Goal: Task Accomplishment & Management: Use online tool/utility

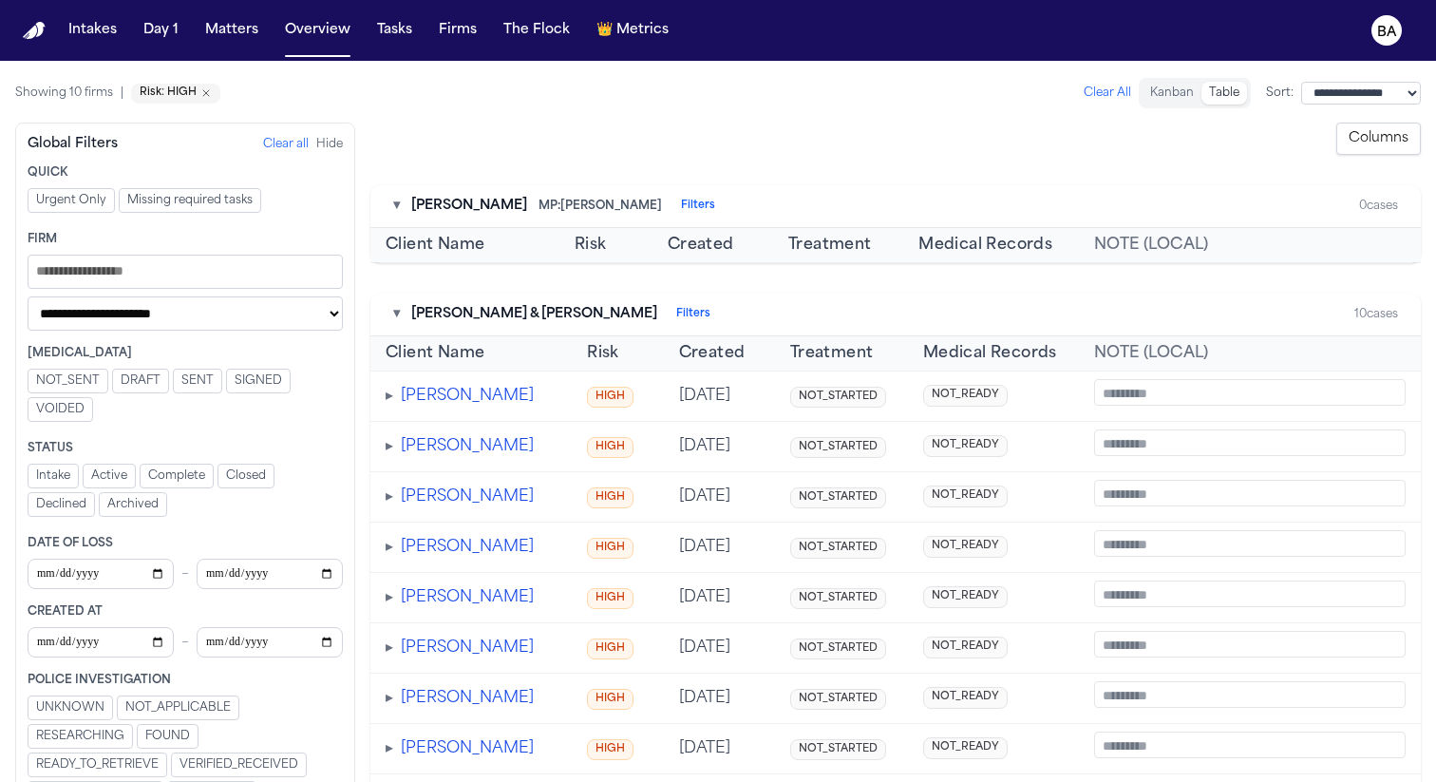
scroll to position [947, 0]
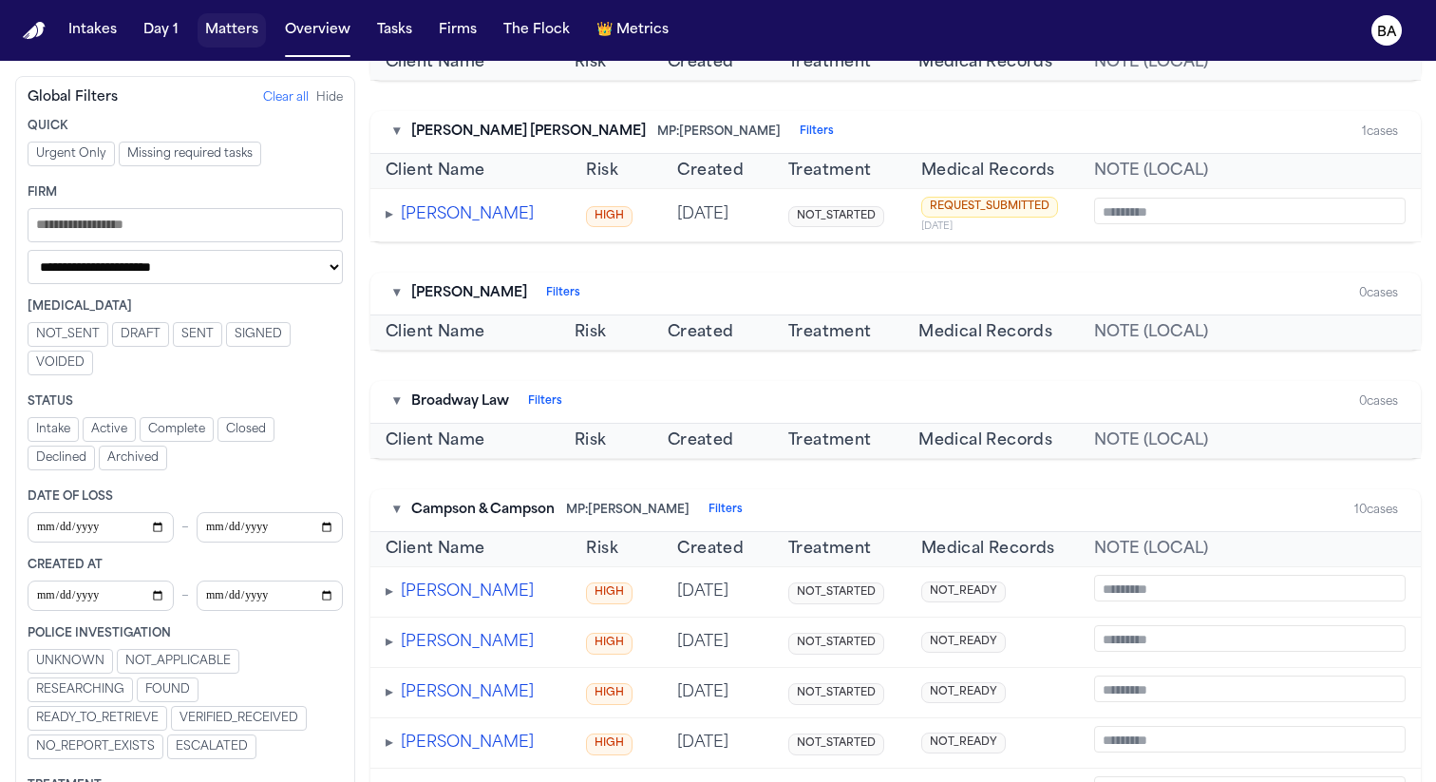
click at [199, 45] on button "Matters" at bounding box center [232, 30] width 68 height 34
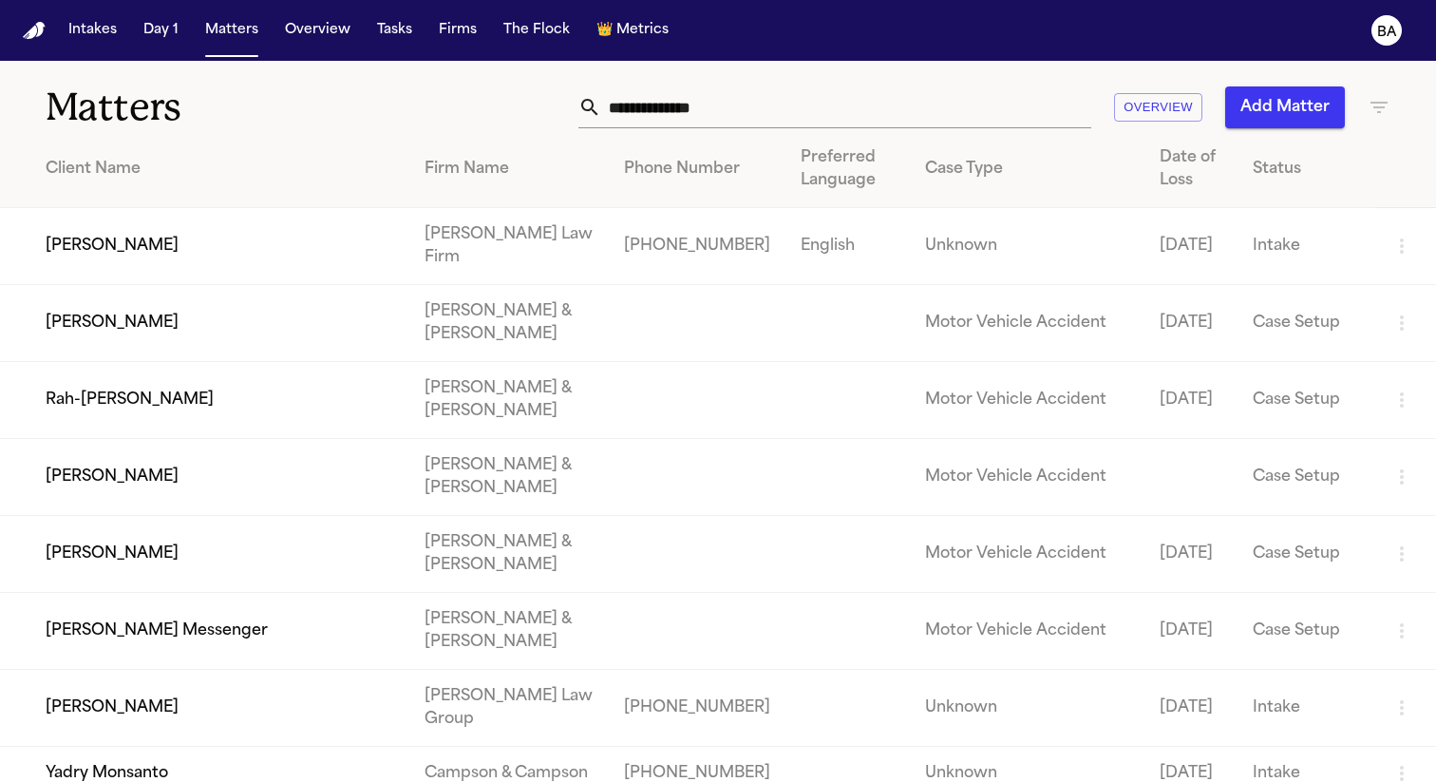
click at [640, 104] on input "text" at bounding box center [846, 107] width 490 height 42
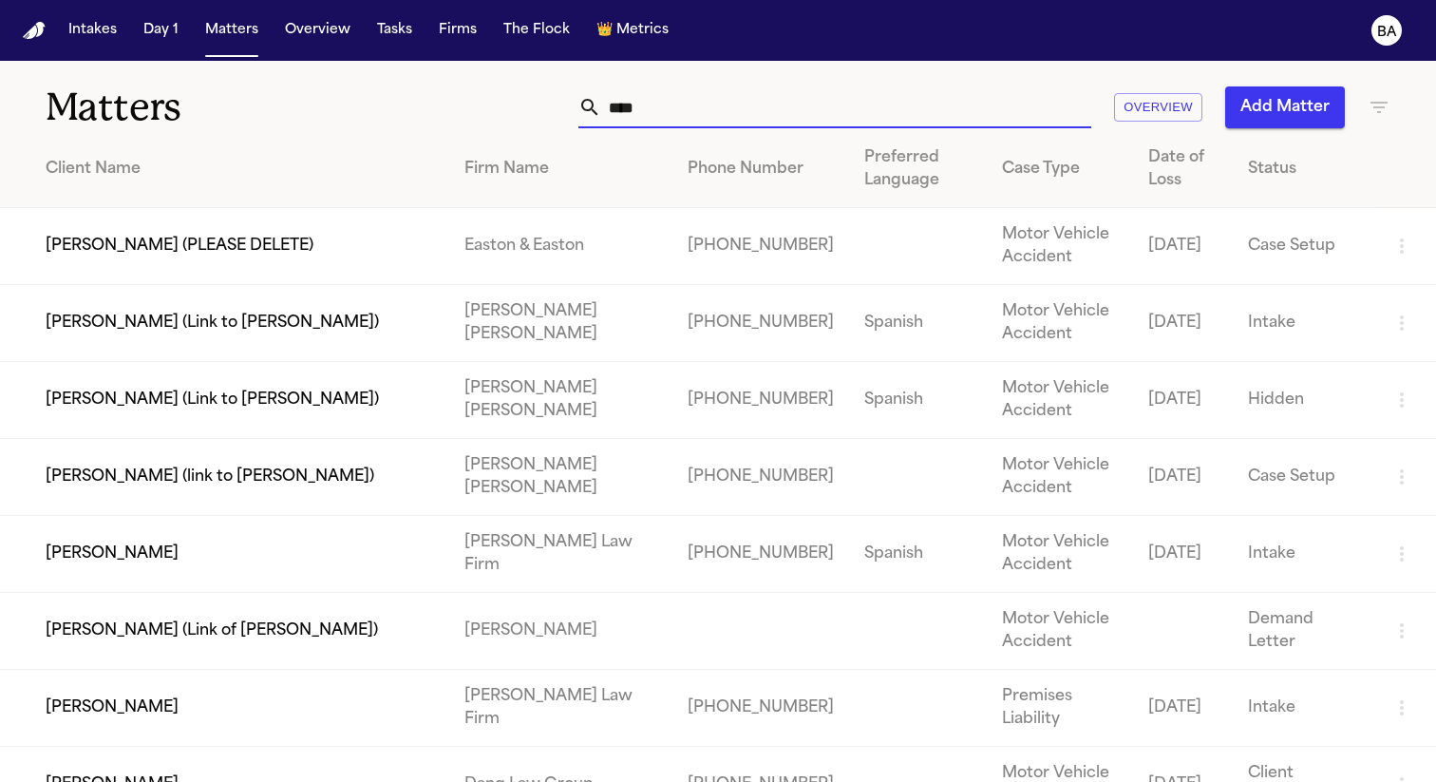
type input "****"
click at [234, 257] on td "[PERSON_NAME] (PLEASE DELETE)" at bounding box center [224, 246] width 449 height 77
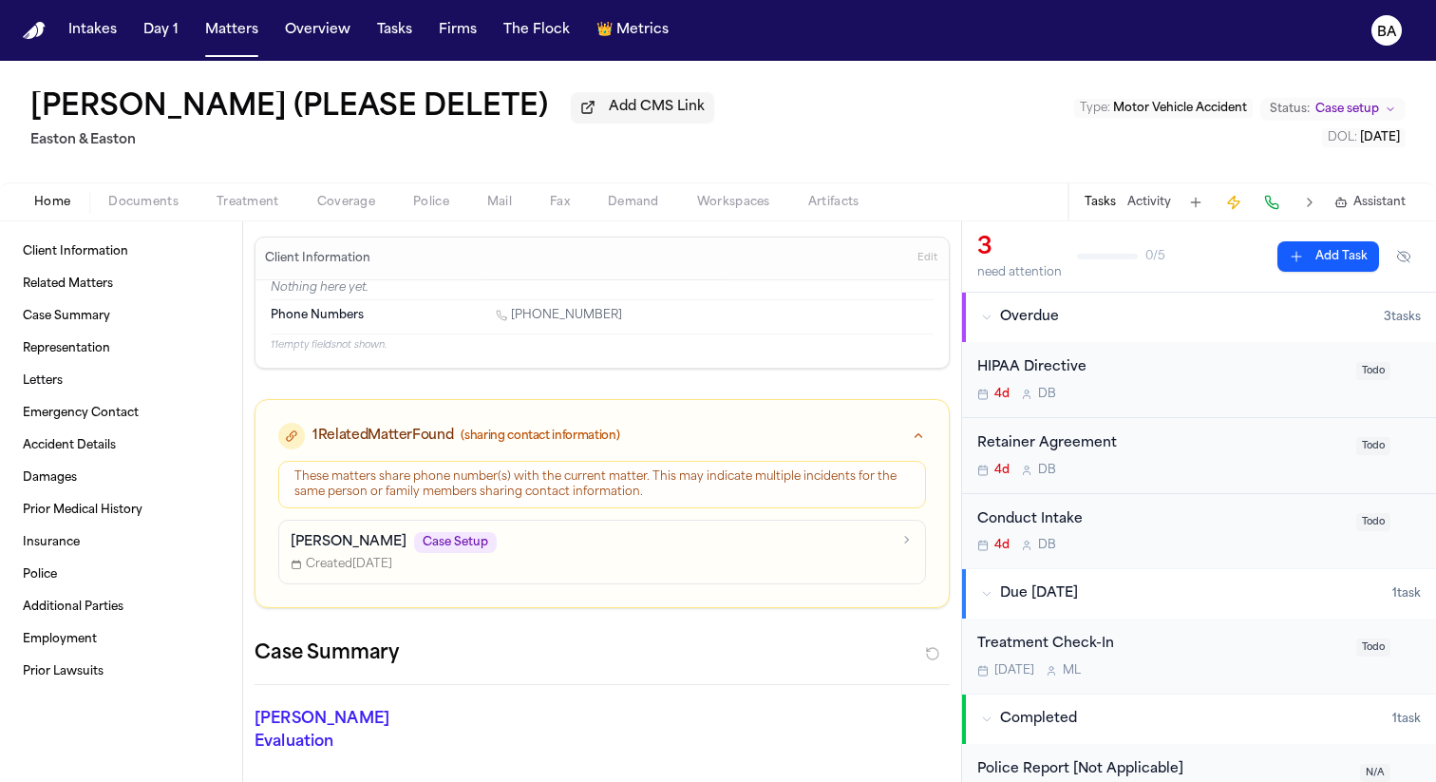
click at [1307, 251] on button "Add Task" at bounding box center [1328, 256] width 102 height 30
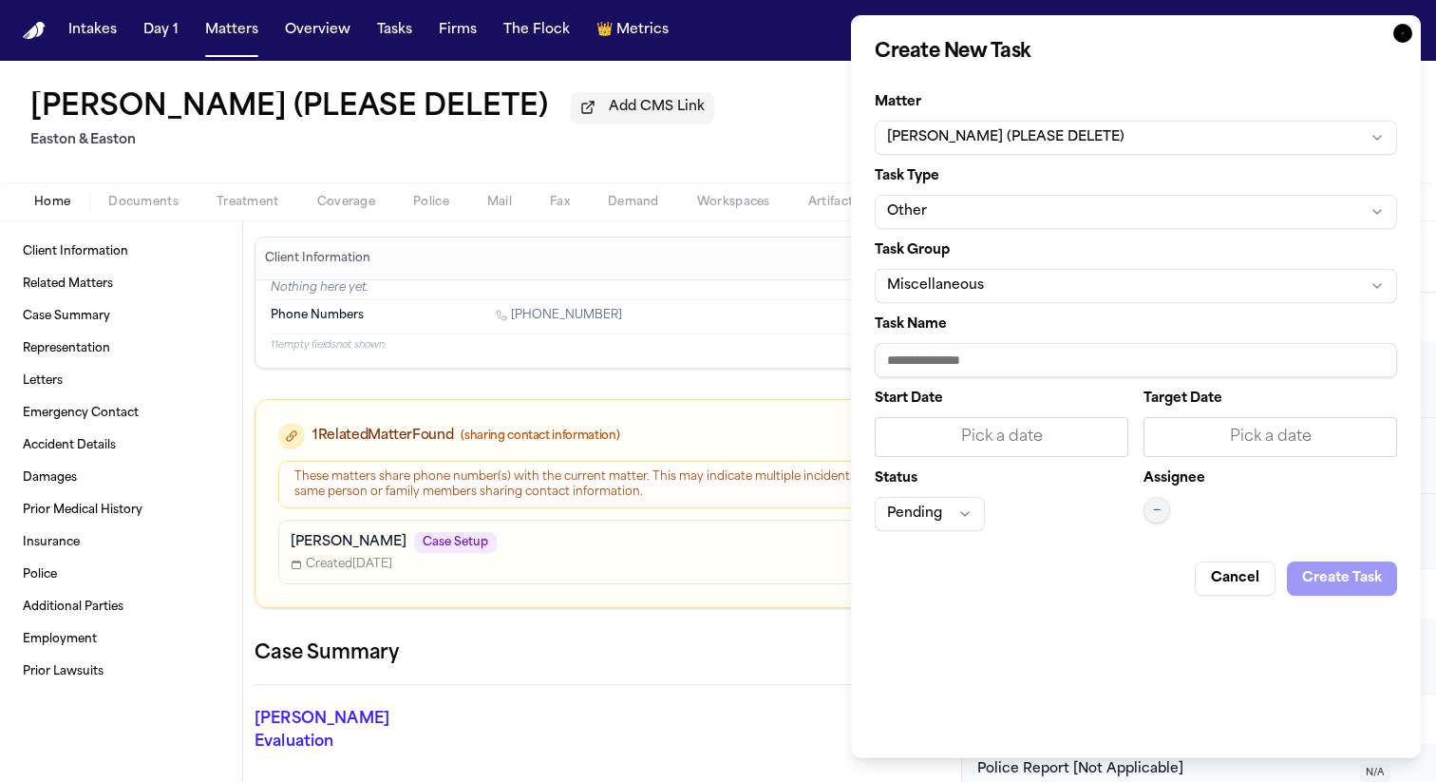
click at [989, 144] on button "[PERSON_NAME] (PLEASE DELETE)" at bounding box center [1136, 138] width 522 height 34
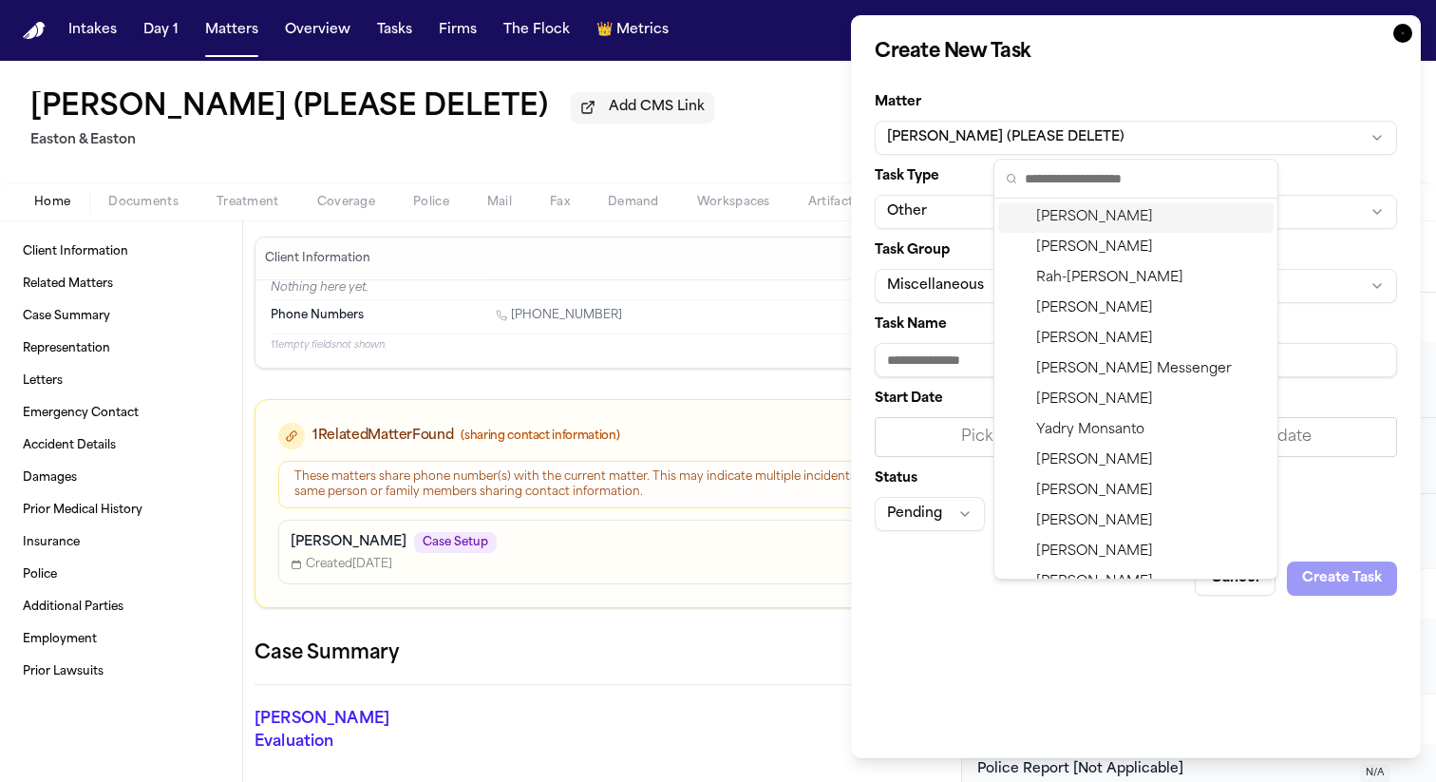
click at [989, 144] on body "Intakes Day 1 Matters Overview Tasks Firms The Flock 👑 Metrics BA [PERSON_NAME]…" at bounding box center [718, 391] width 1436 height 782
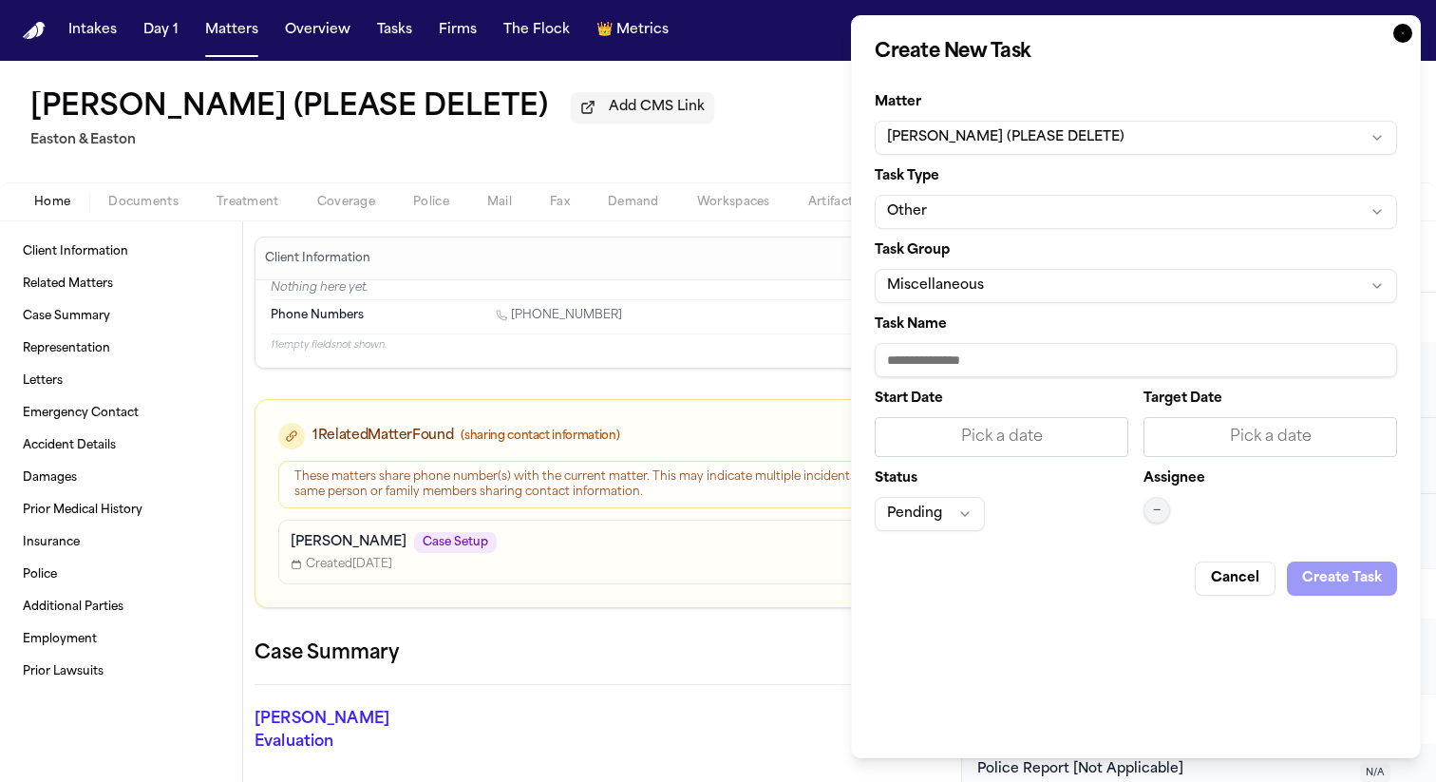
click at [960, 209] on button "Other" at bounding box center [1136, 212] width 522 height 34
click at [960, 209] on body "Intakes Day 1 Matters Overview Tasks Firms The Flock 👑 Metrics BA [PERSON_NAME]…" at bounding box center [718, 391] width 1436 height 782
click at [945, 277] on button "Miscellaneous" at bounding box center [1136, 286] width 522 height 34
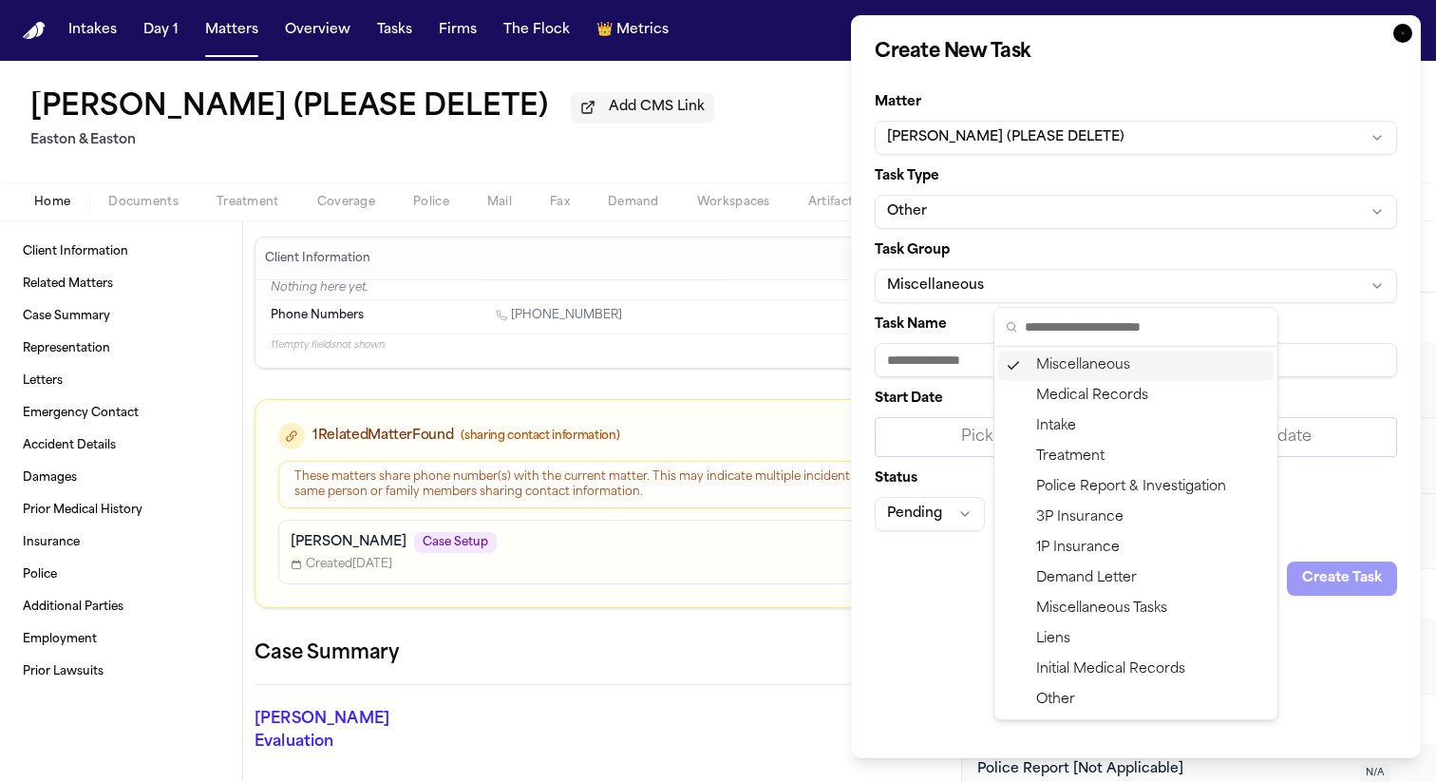
click at [945, 277] on body "Intakes Day 1 Matters Overview Tasks Firms The Flock 👑 Metrics BA [PERSON_NAME]…" at bounding box center [718, 391] width 1436 height 782
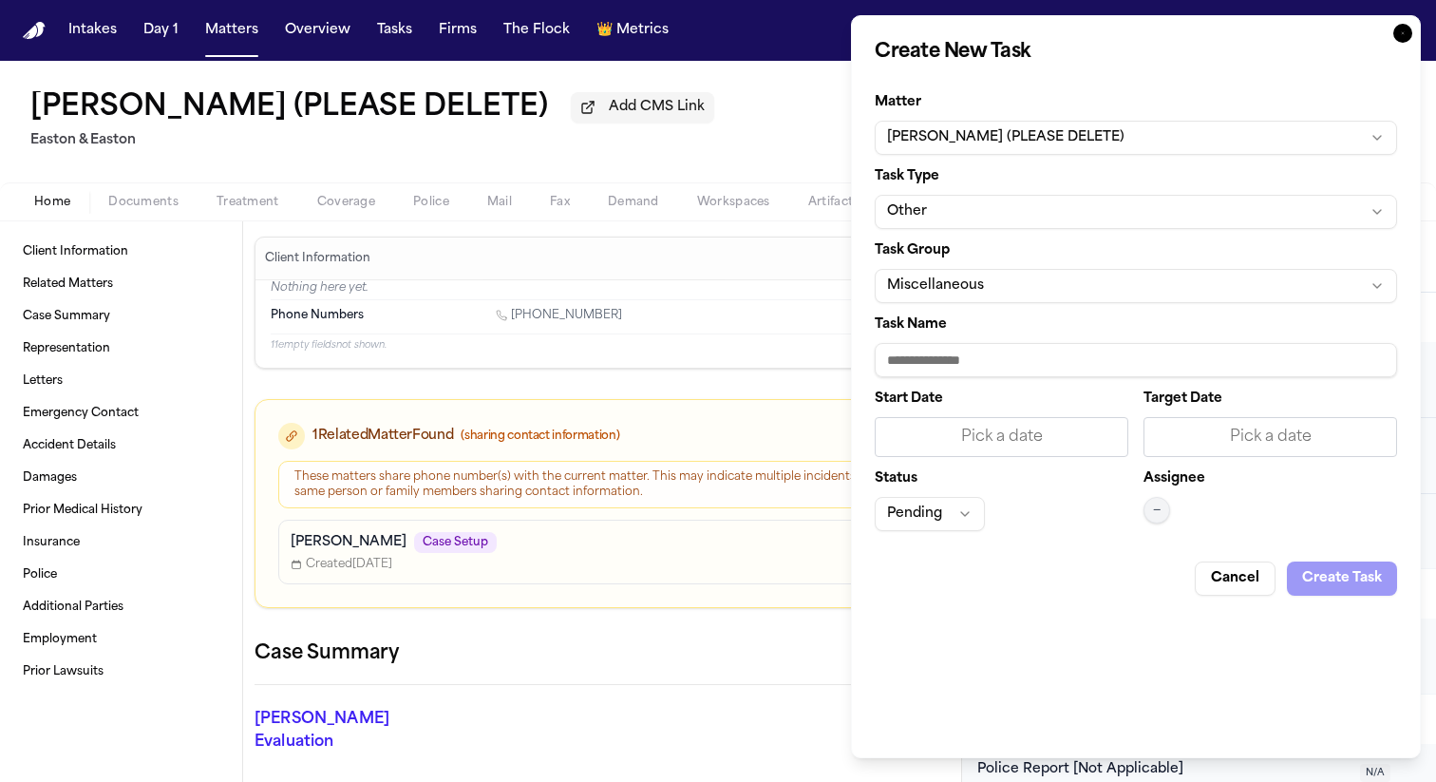
click at [1405, 31] on icon "button" at bounding box center [1402, 33] width 19 height 19
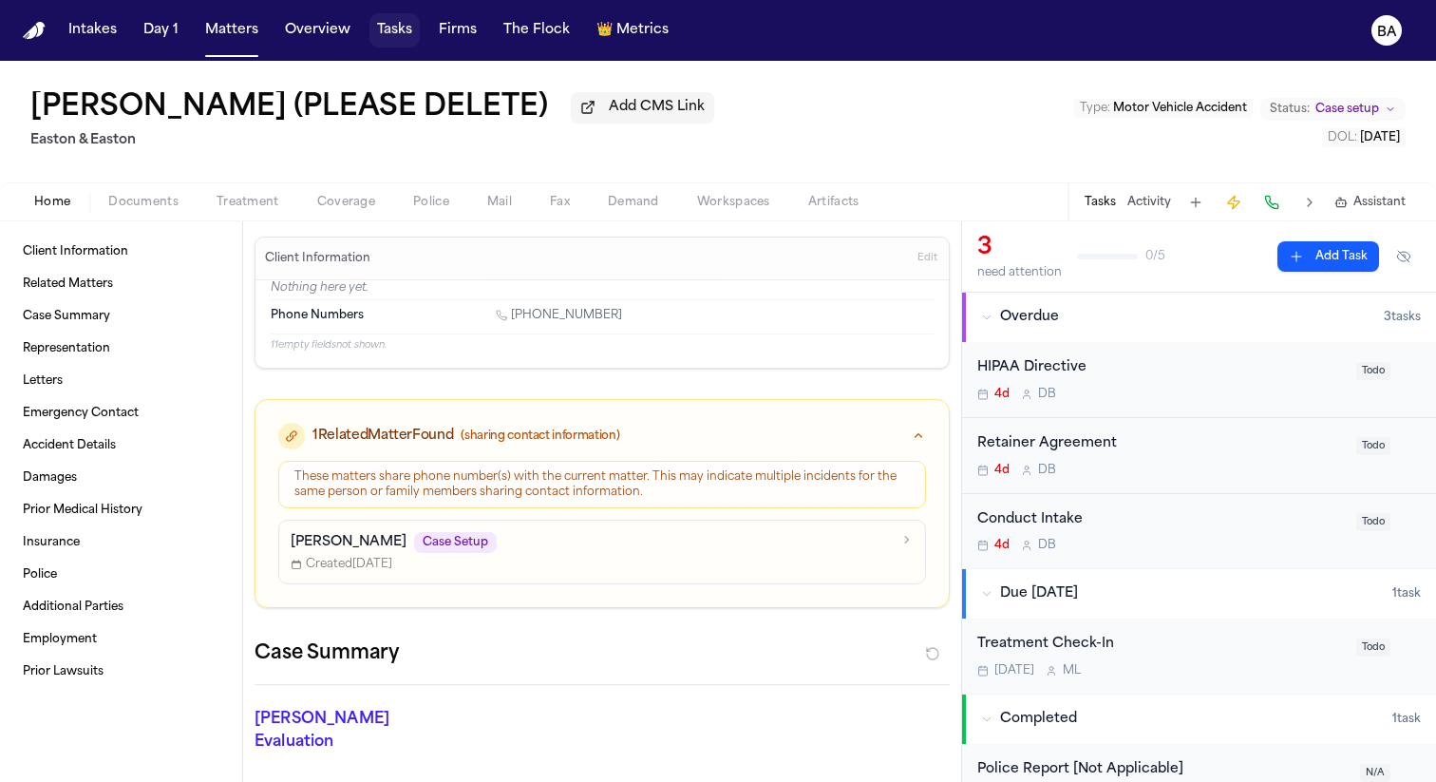
click at [400, 40] on button "Tasks" at bounding box center [394, 30] width 50 height 34
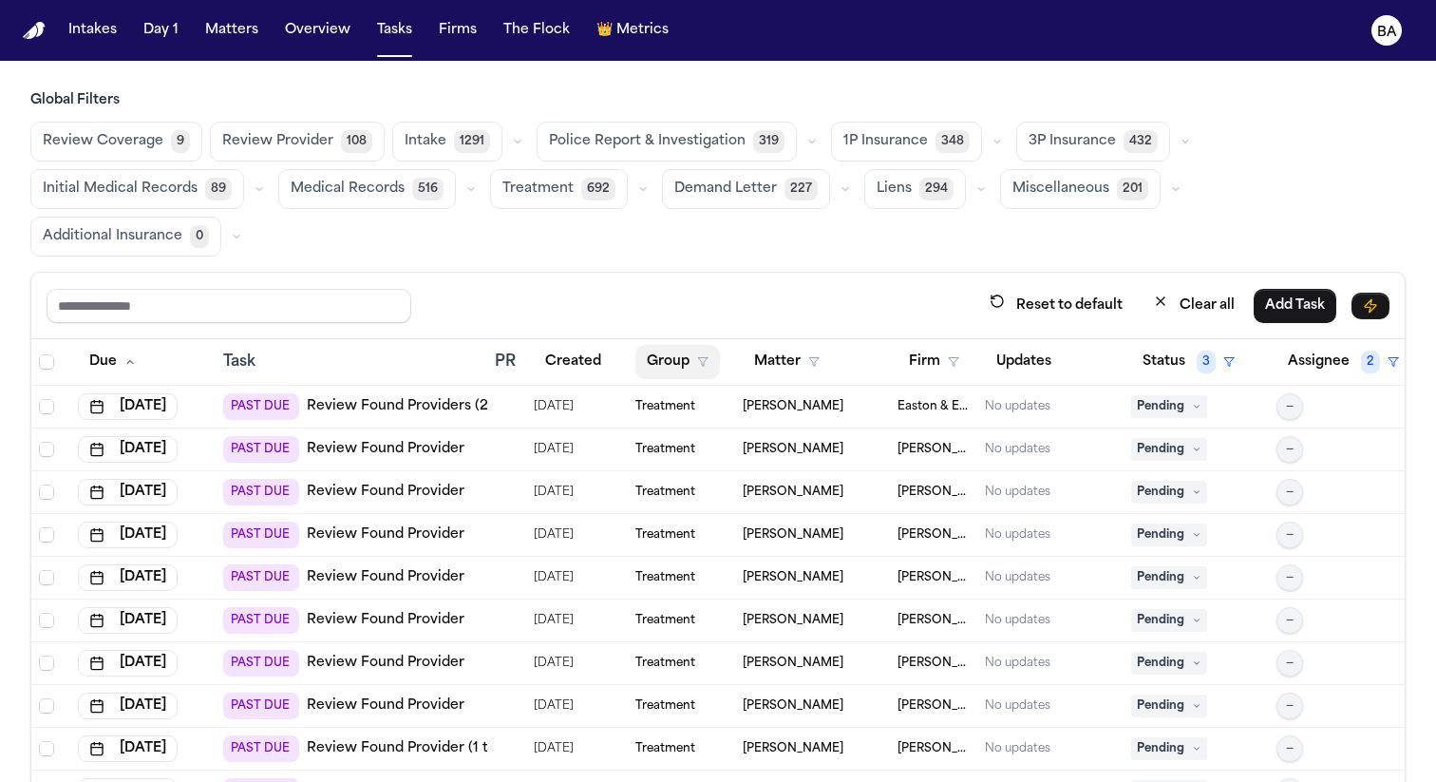
click at [703, 345] on button "Group" at bounding box center [677, 362] width 85 height 34
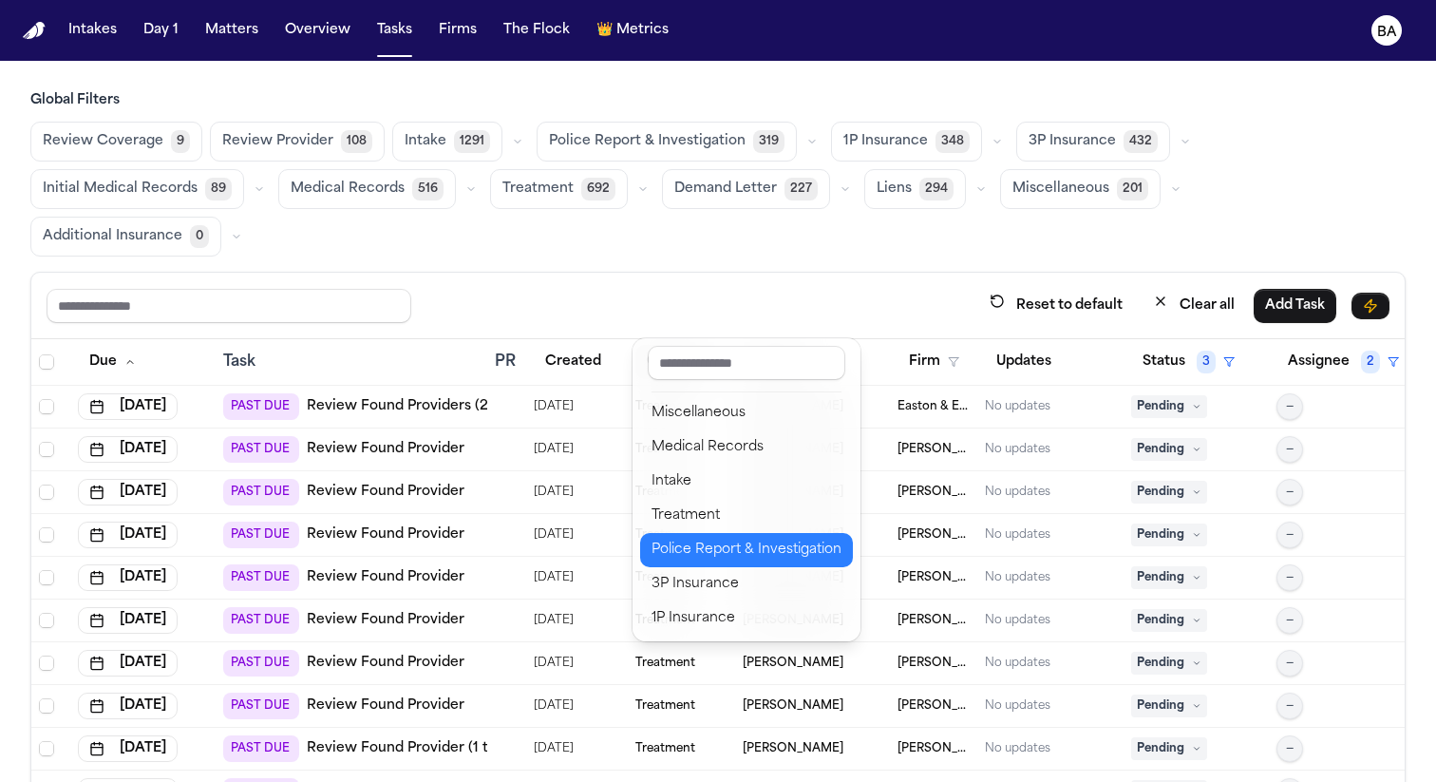
click at [690, 557] on div "Police Report & Investigation" at bounding box center [746, 549] width 190 height 23
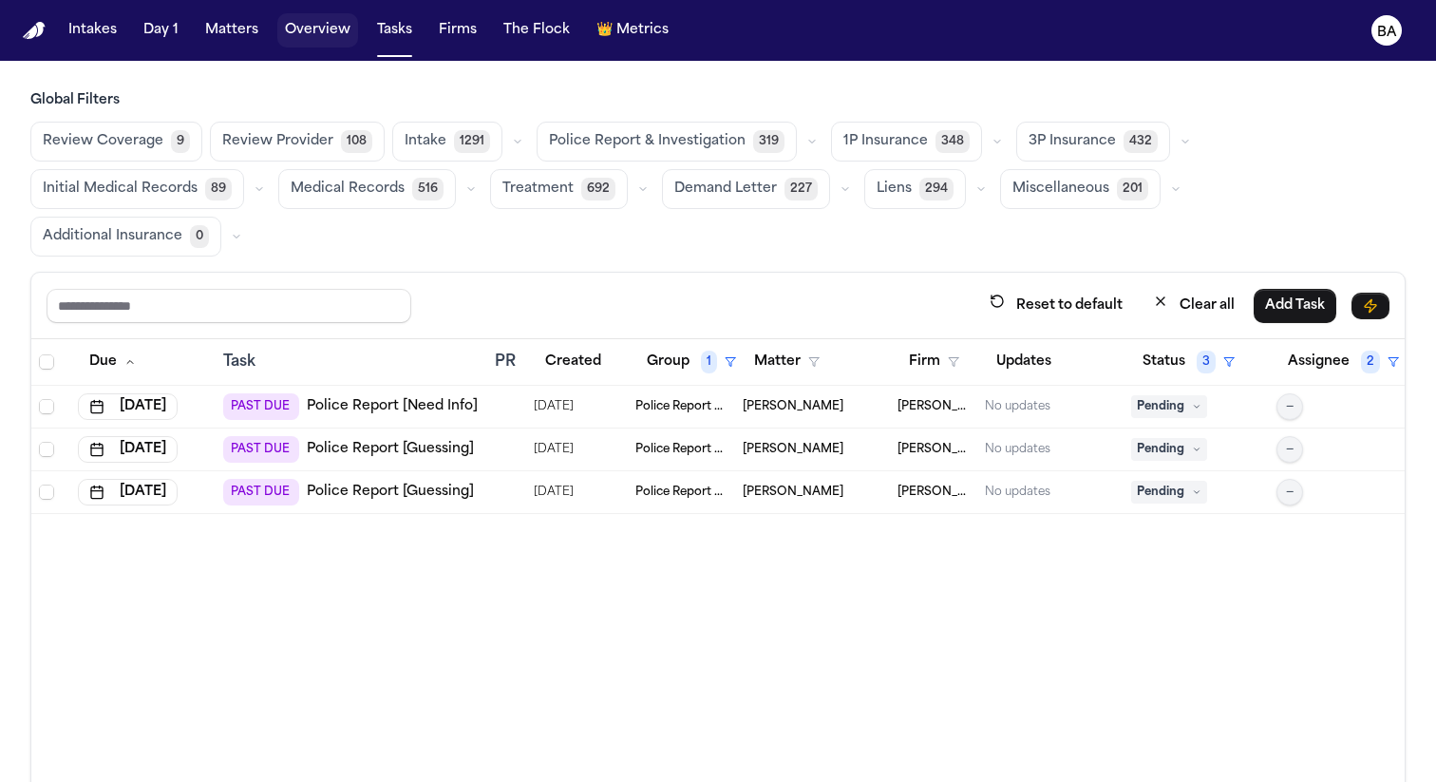
click at [330, 33] on button "Overview" at bounding box center [317, 30] width 81 height 34
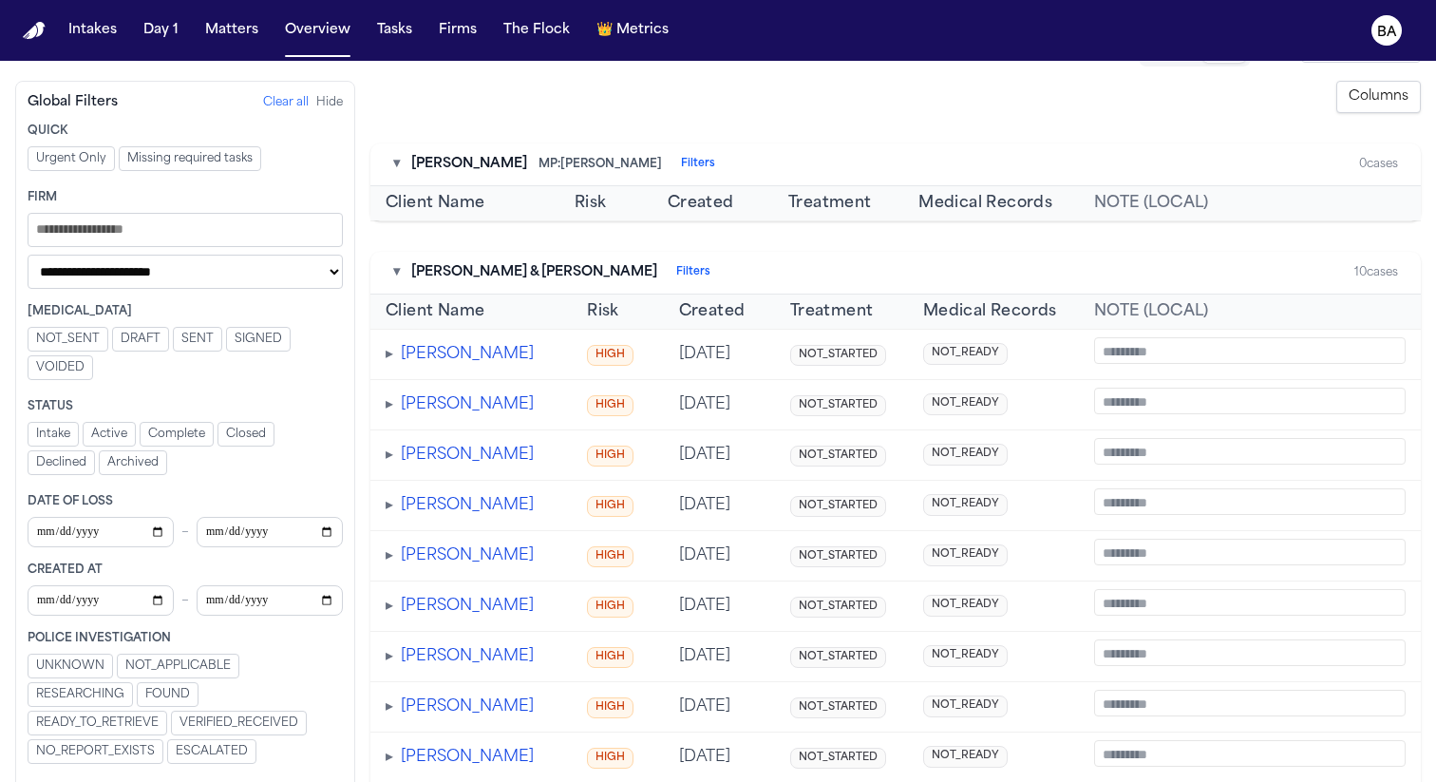
scroll to position [70, 0]
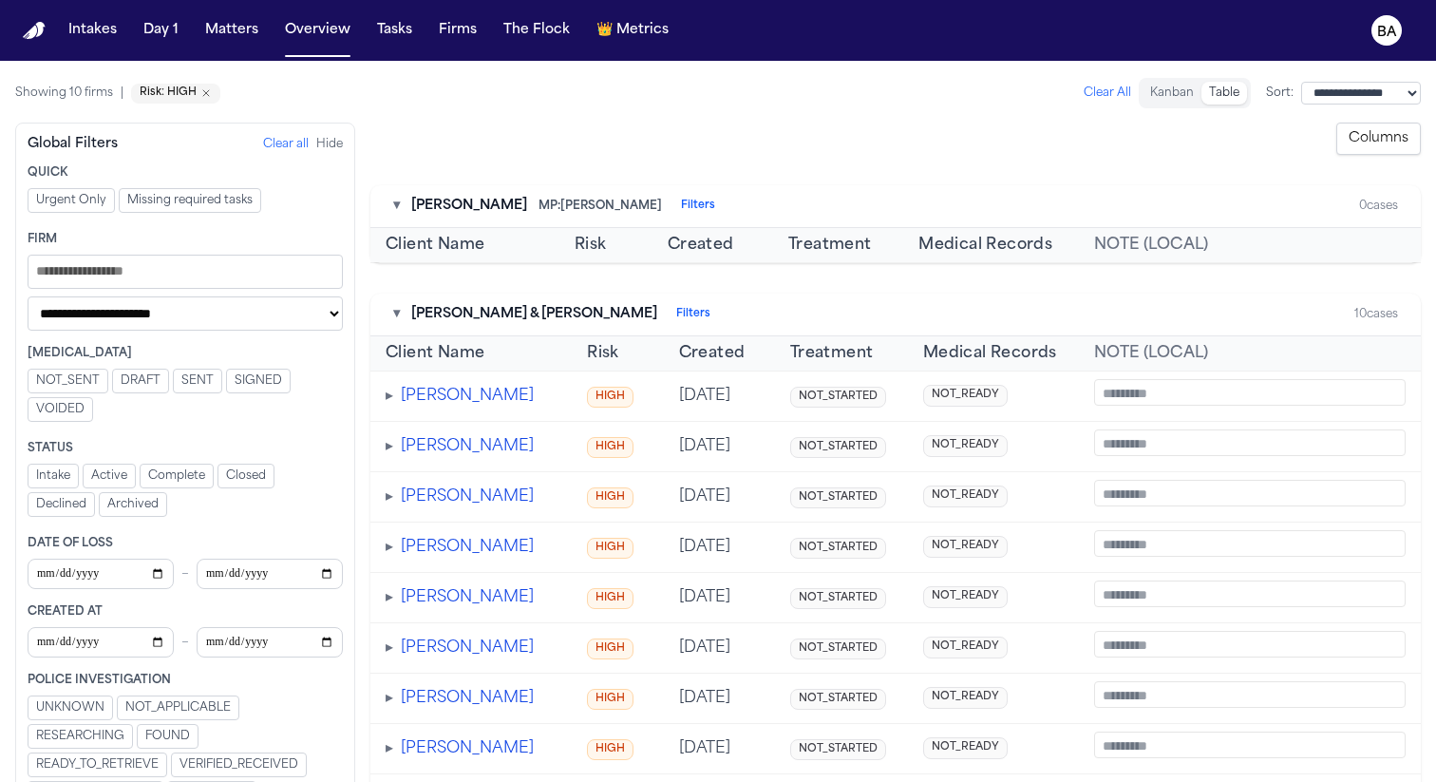
scroll to position [70, 0]
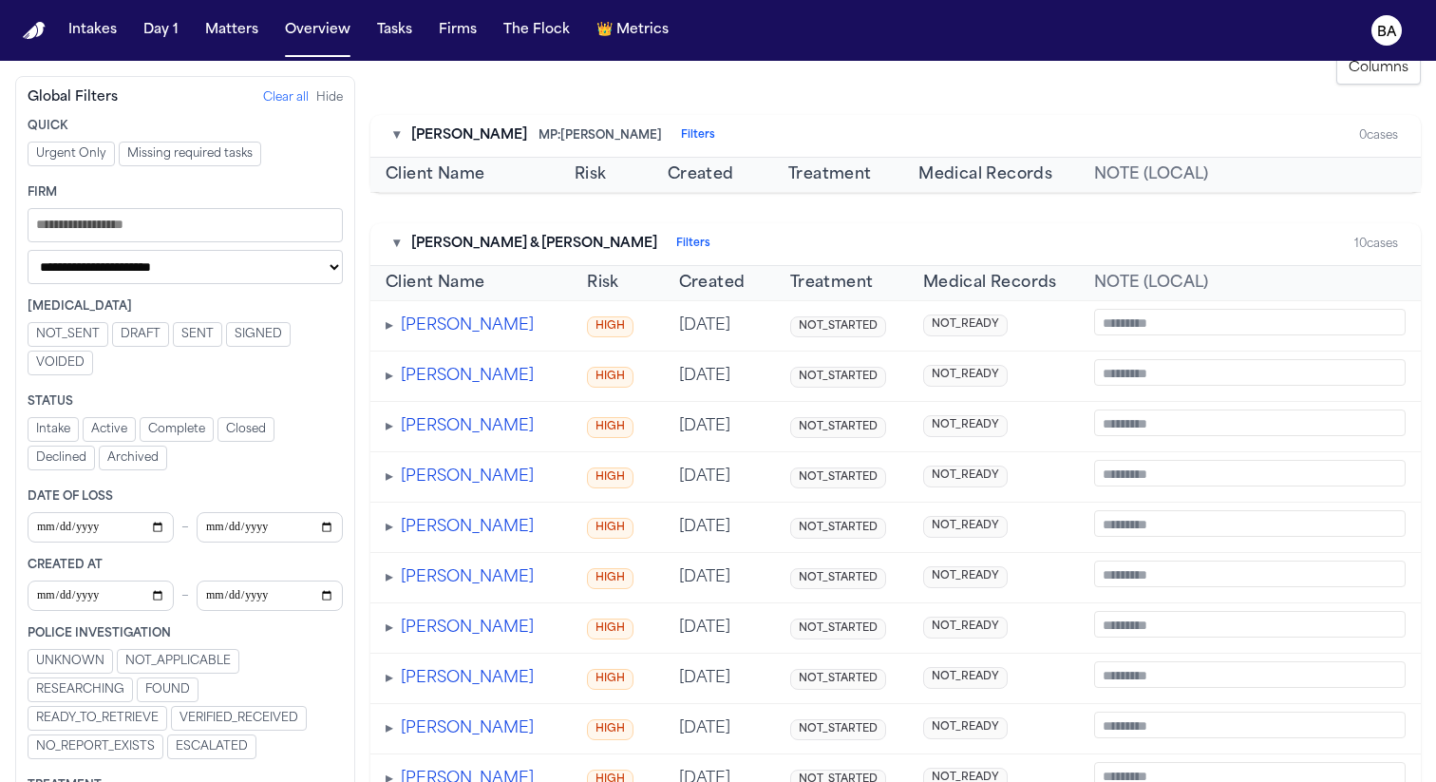
scroll to position [104, 0]
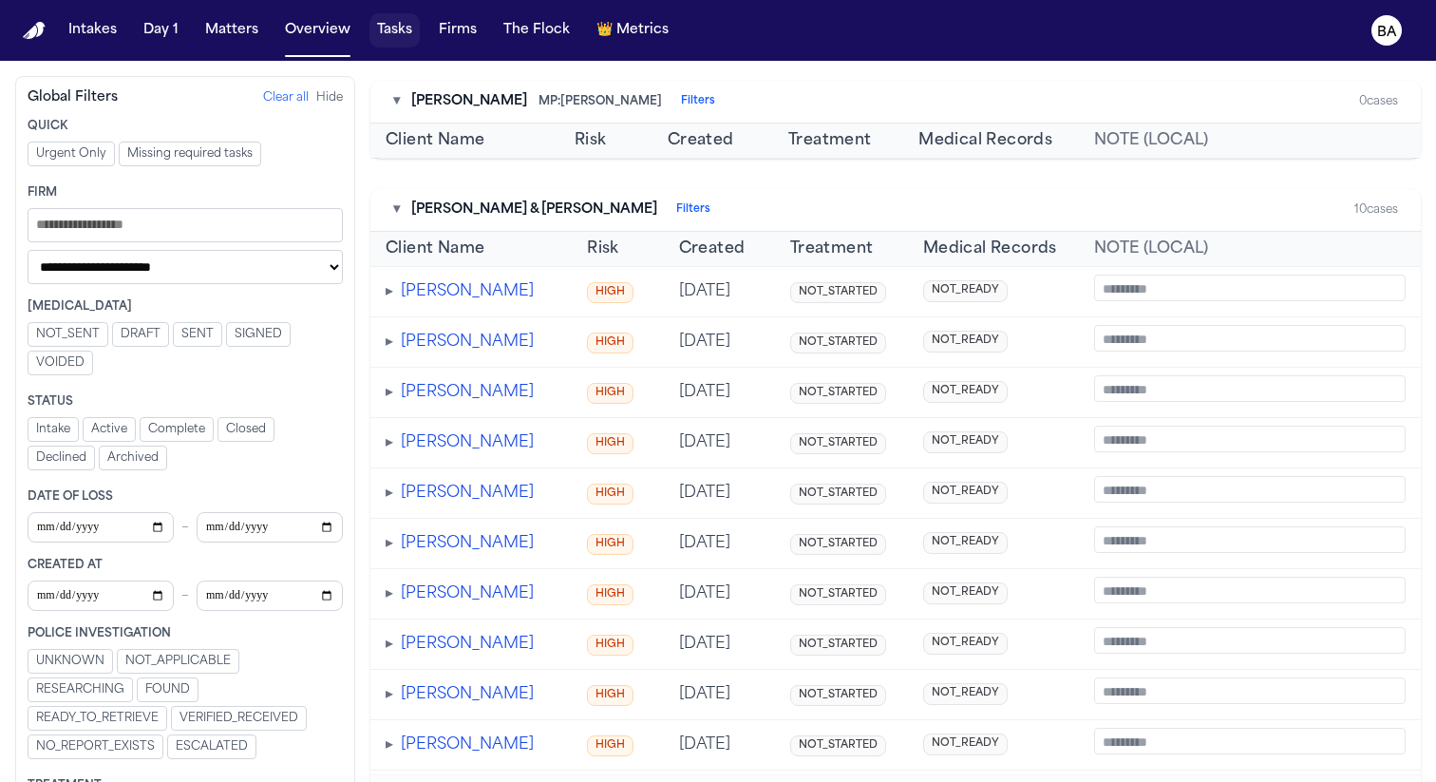
click at [389, 34] on button "Tasks" at bounding box center [394, 30] width 50 height 34
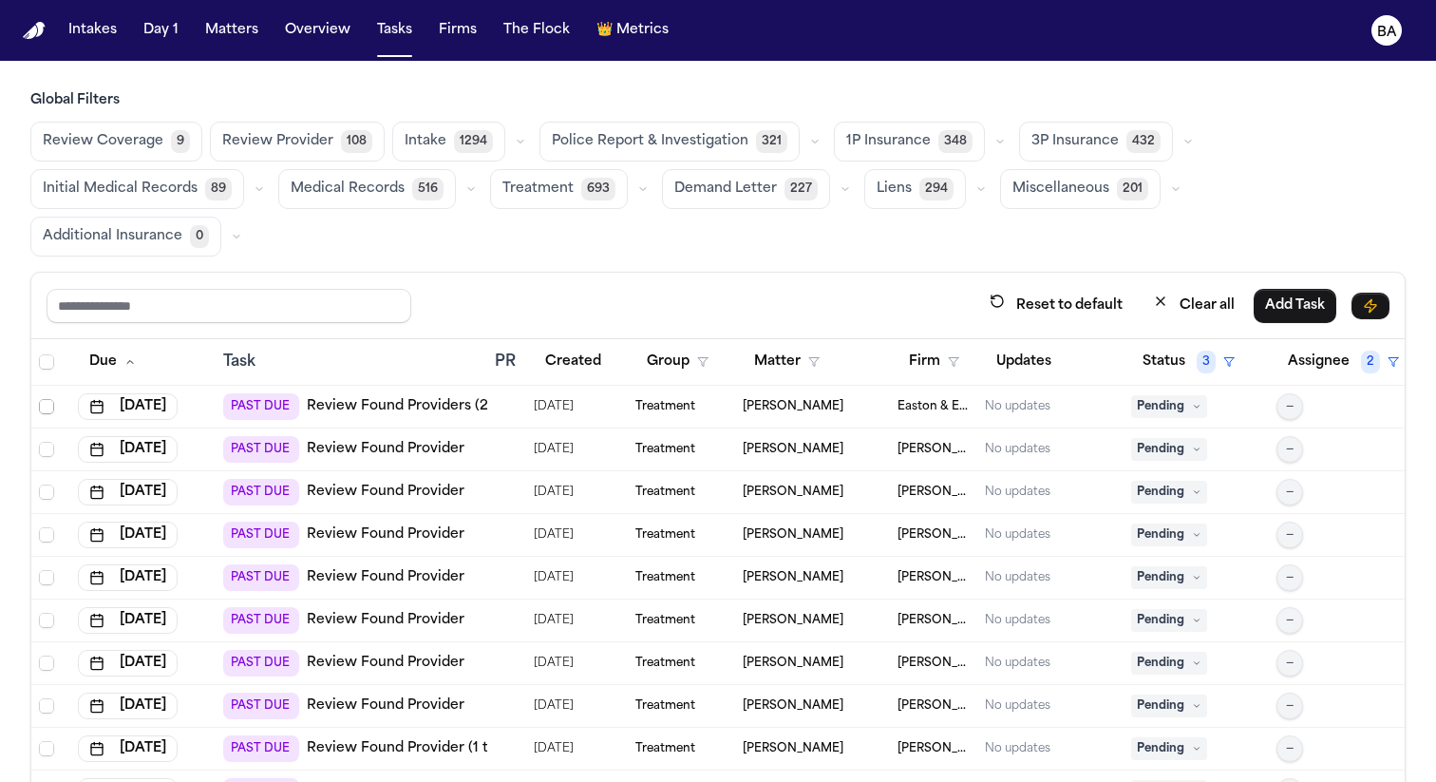
click at [49, 399] on span "Select row" at bounding box center [46, 406] width 15 height 15
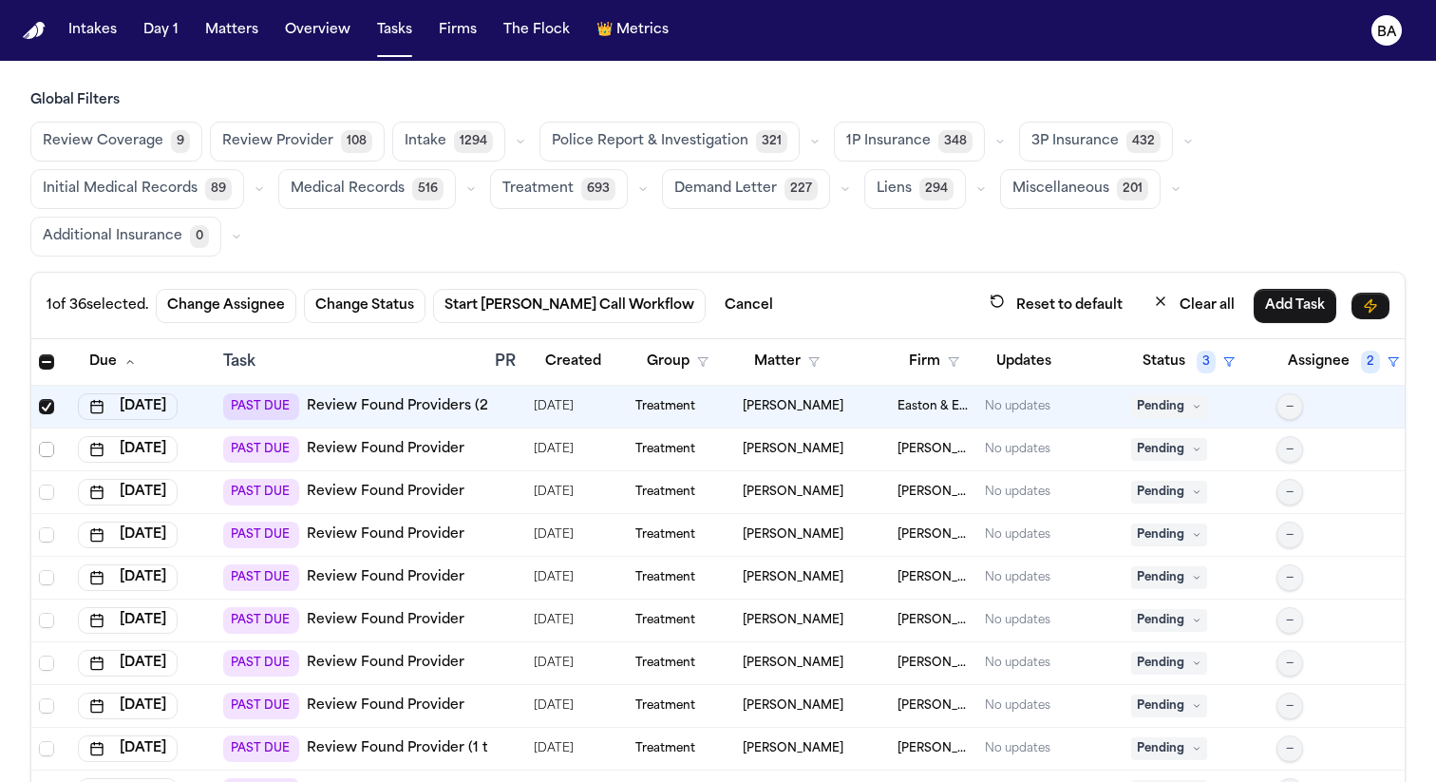
click at [47, 442] on span "Select row" at bounding box center [46, 449] width 15 height 15
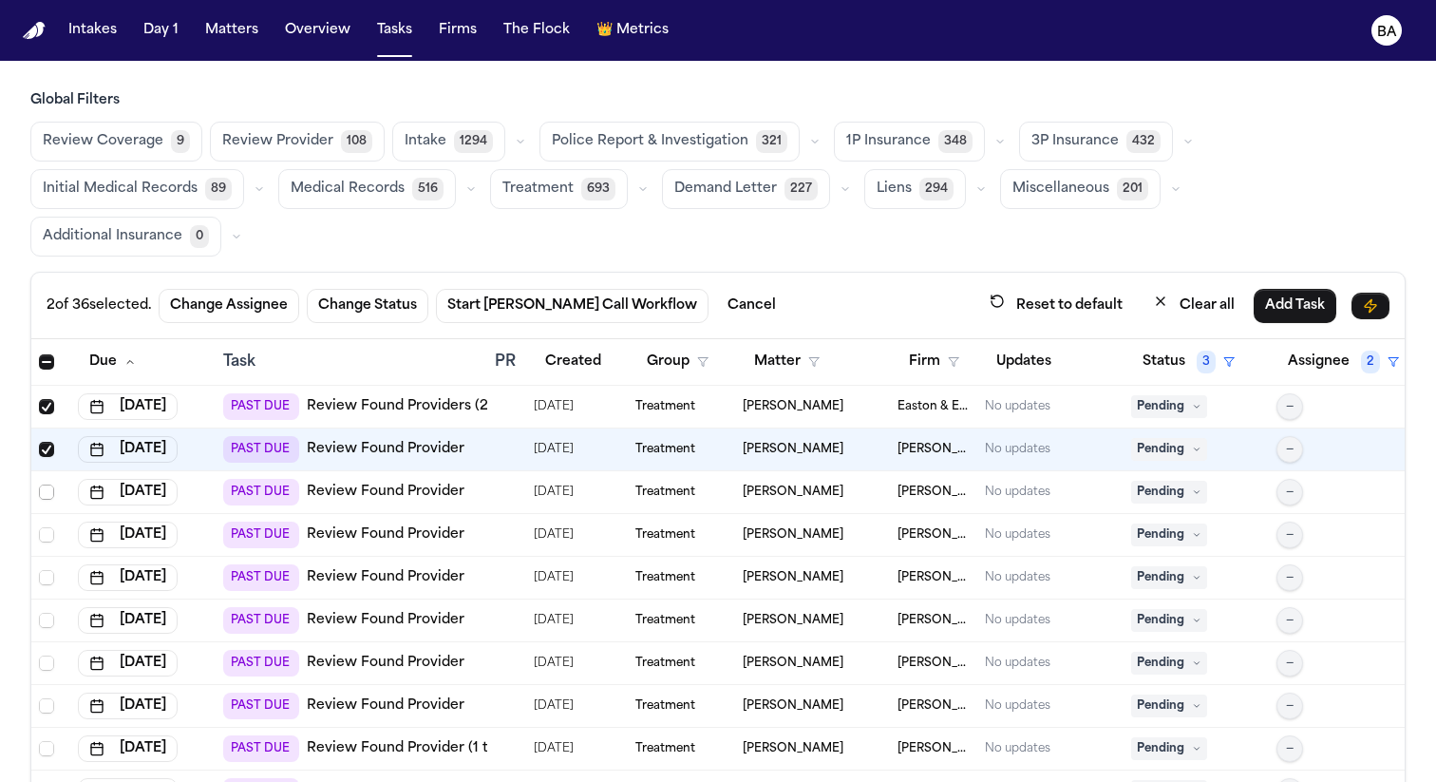
click at [48, 484] on span "Select row" at bounding box center [46, 491] width 15 height 15
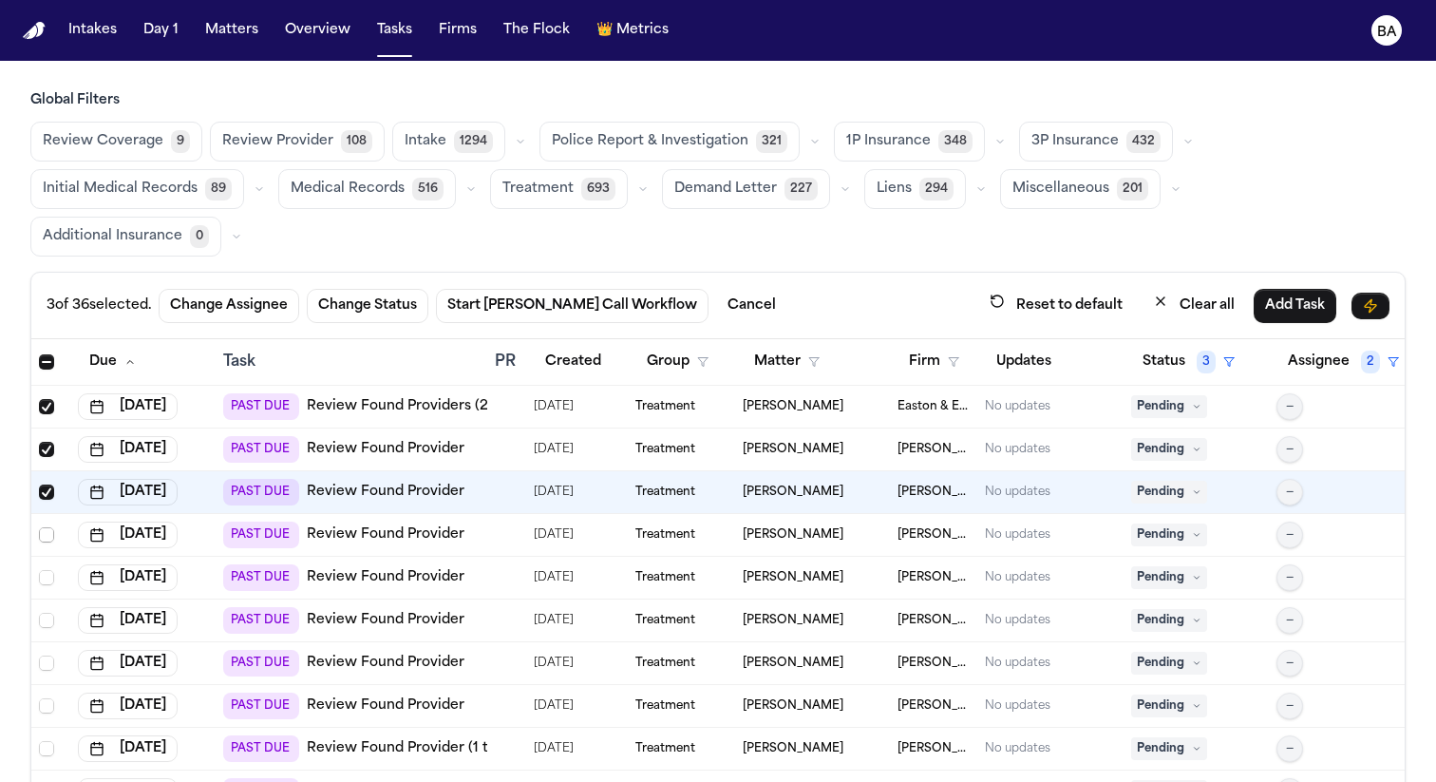
click at [47, 527] on span "Select row" at bounding box center [46, 534] width 15 height 15
